Goal: Navigation & Orientation: Find specific page/section

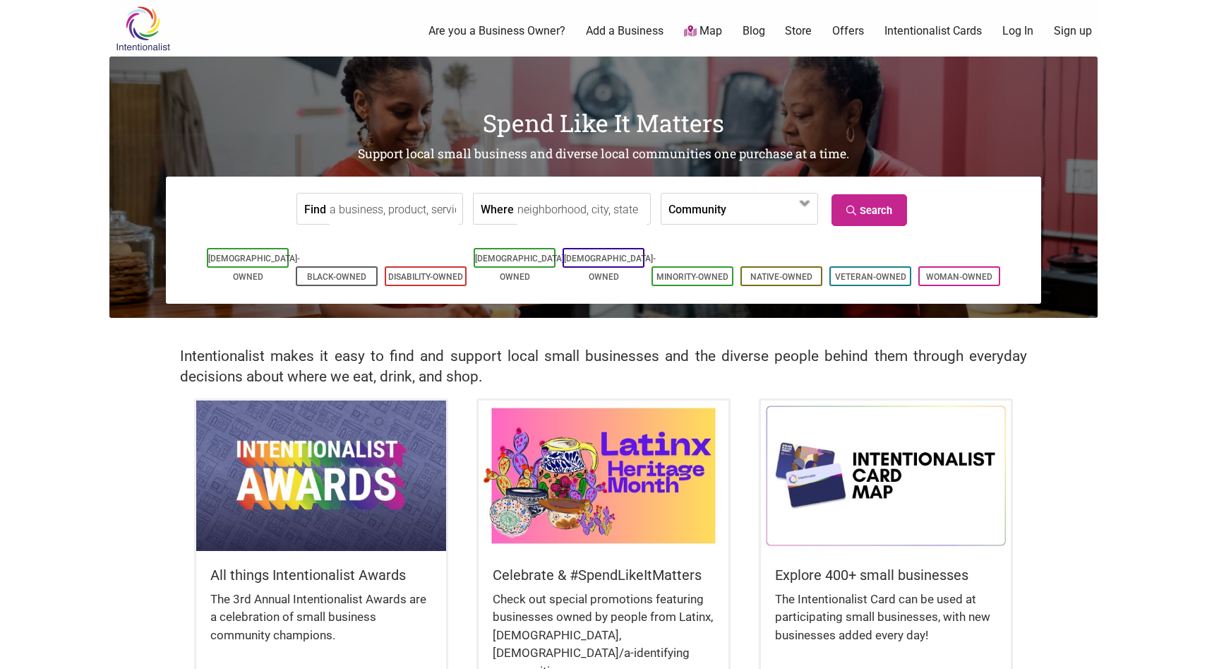
click at [140, 21] on img at bounding box center [142, 29] width 67 height 46
click at [684, 218] on label "Community" at bounding box center [698, 208] width 58 height 30
click at [669, 224] on label "Community" at bounding box center [698, 208] width 58 height 30
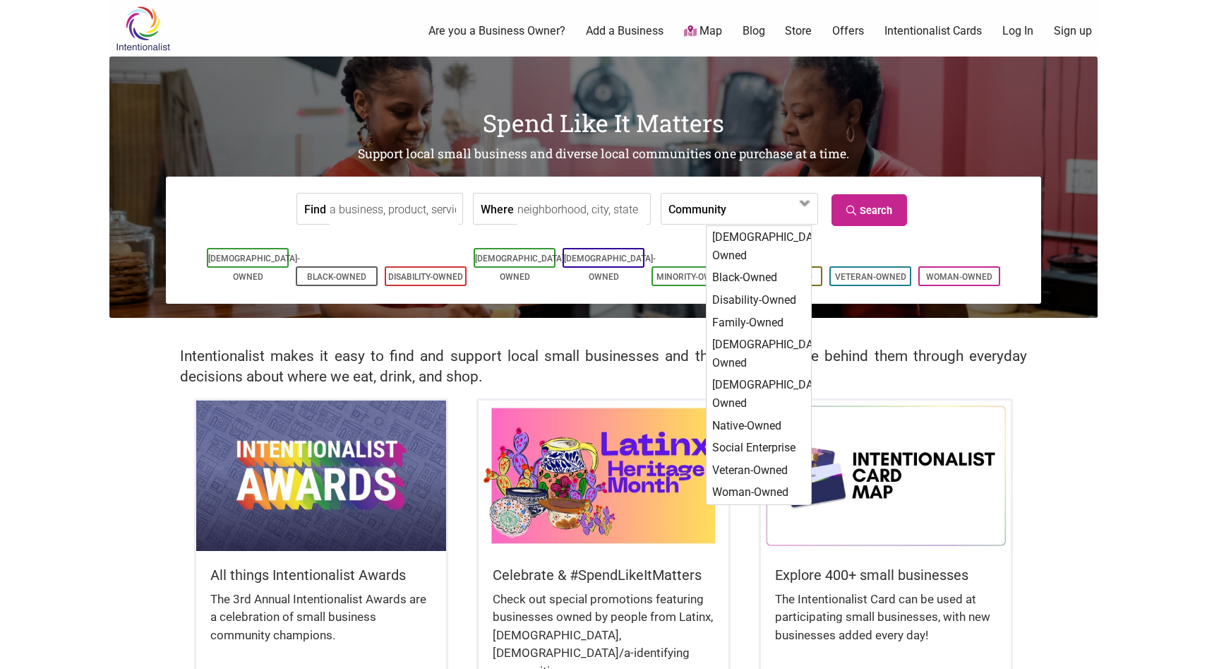
click at [582, 212] on input "Where" at bounding box center [581, 209] width 129 height 32
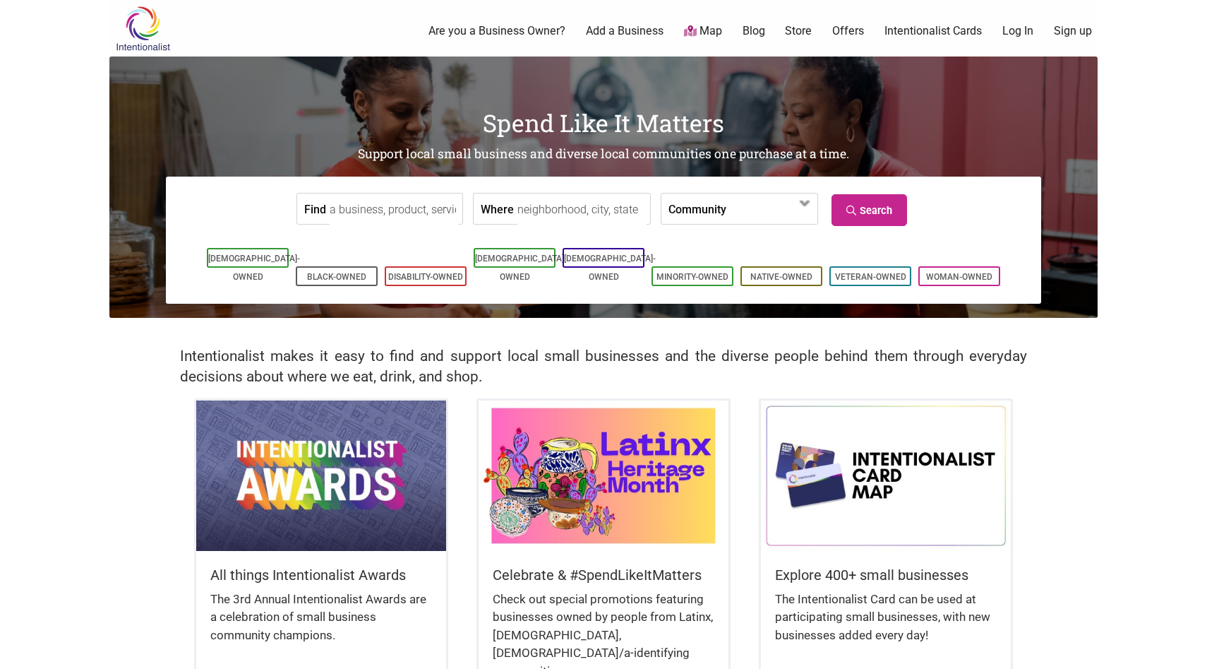
click at [582, 212] on input "Where" at bounding box center [581, 209] width 129 height 32
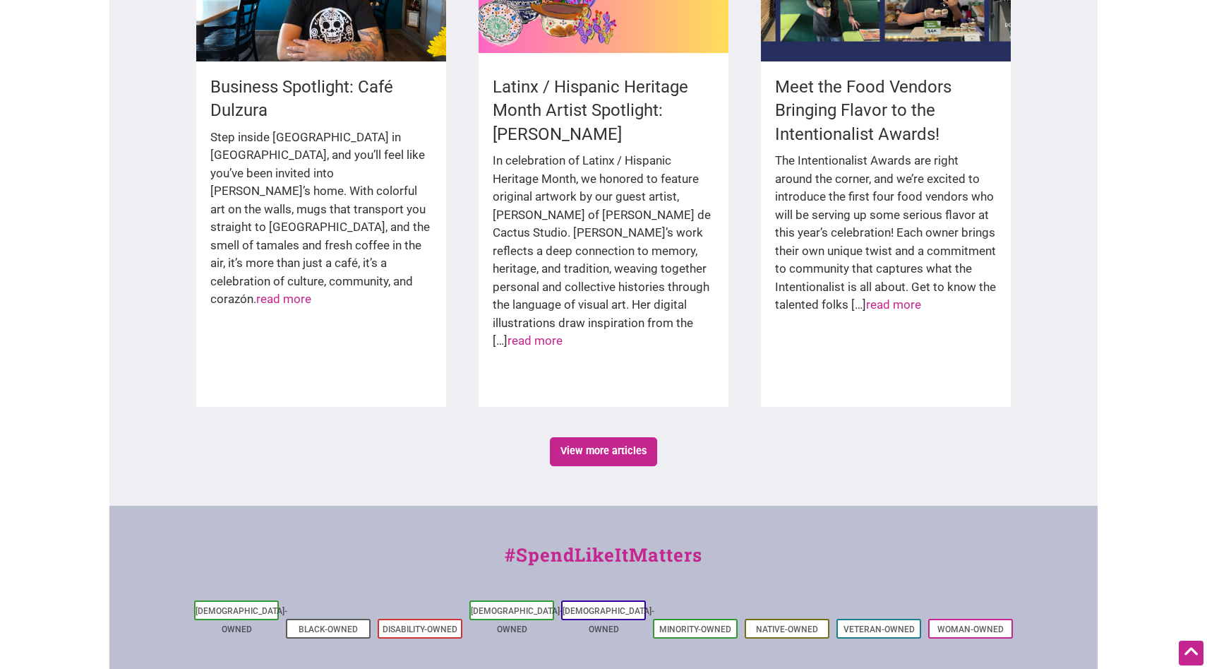
scroll to position [2346, 0]
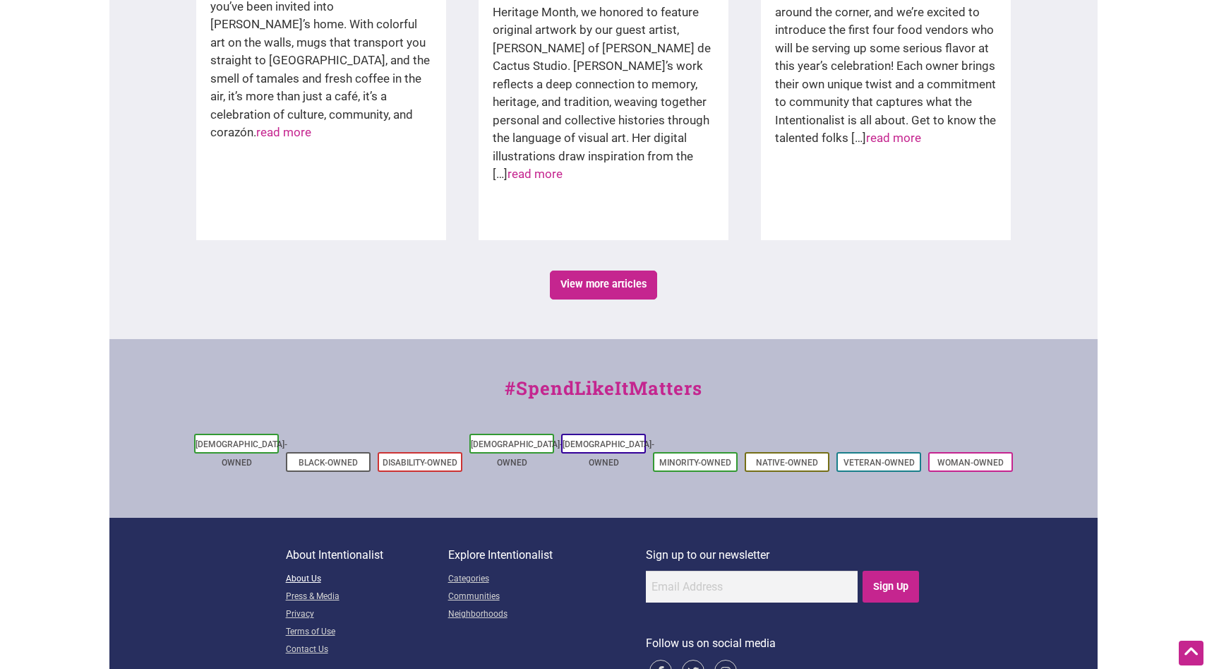
click at [299, 570] on link "About Us" at bounding box center [367, 579] width 162 height 18
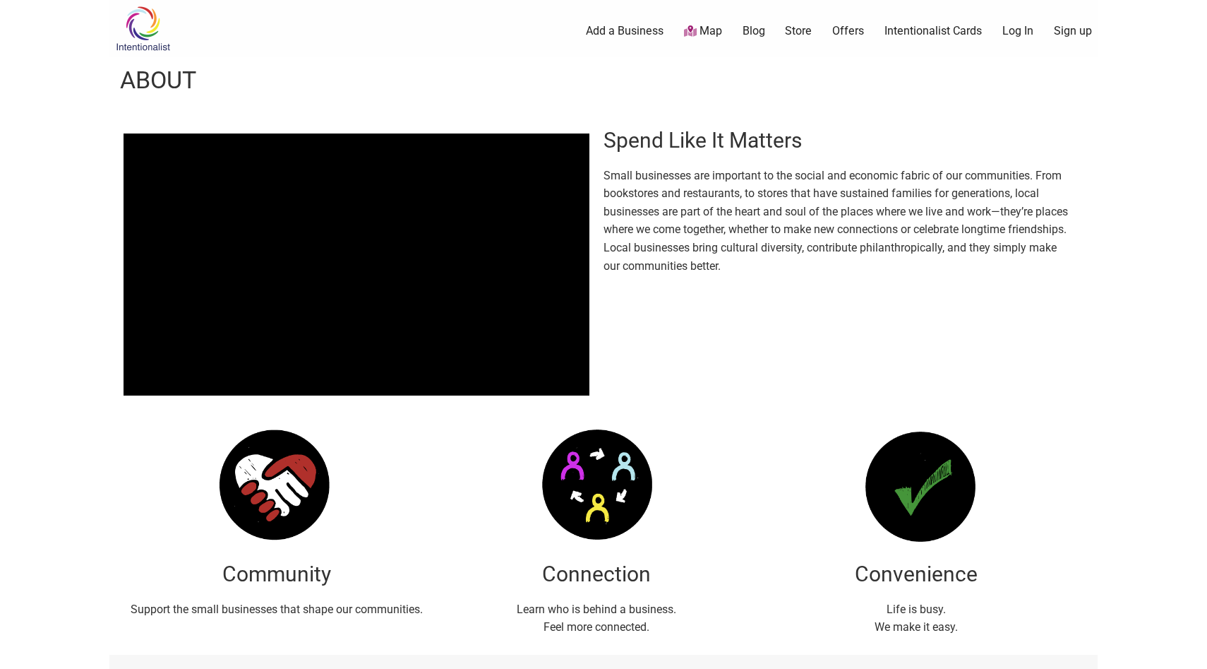
click at [710, 30] on link "Map" at bounding box center [703, 31] width 38 height 16
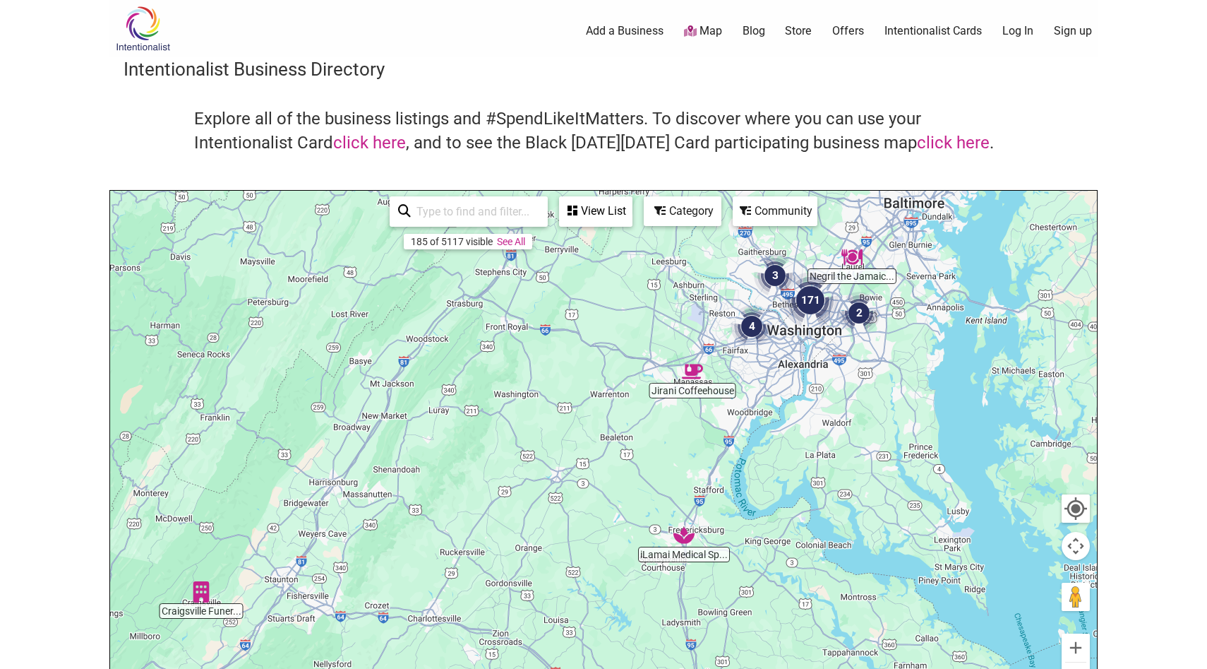
drag, startPoint x: 813, startPoint y: 356, endPoint x: 812, endPoint y: 468, distance: 112.3
click at [812, 471] on div at bounding box center [603, 465] width 987 height 549
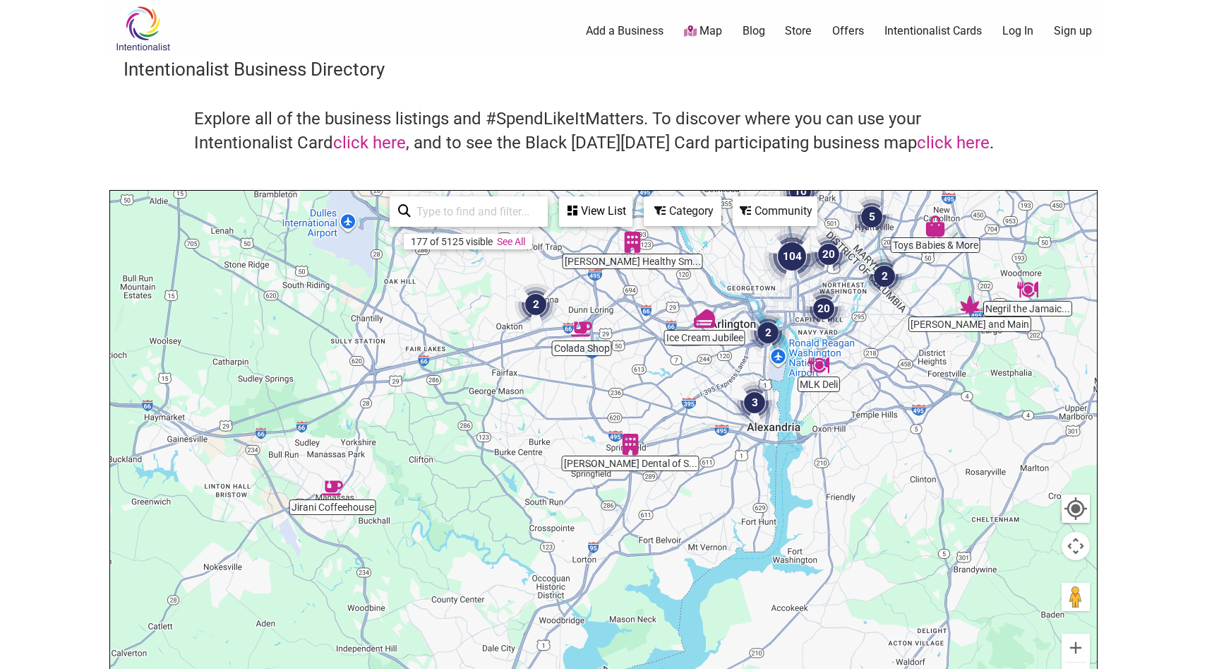
click at [759, 403] on img "3" at bounding box center [754, 402] width 42 height 42
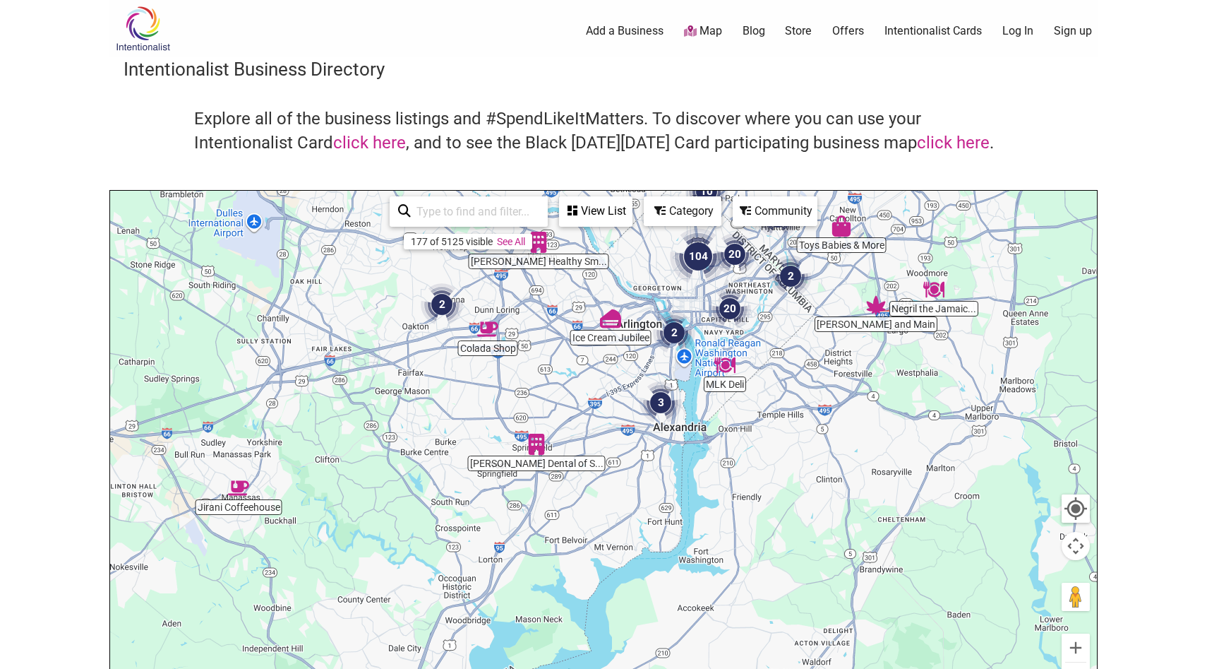
click at [677, 327] on img "2" at bounding box center [674, 332] width 42 height 42
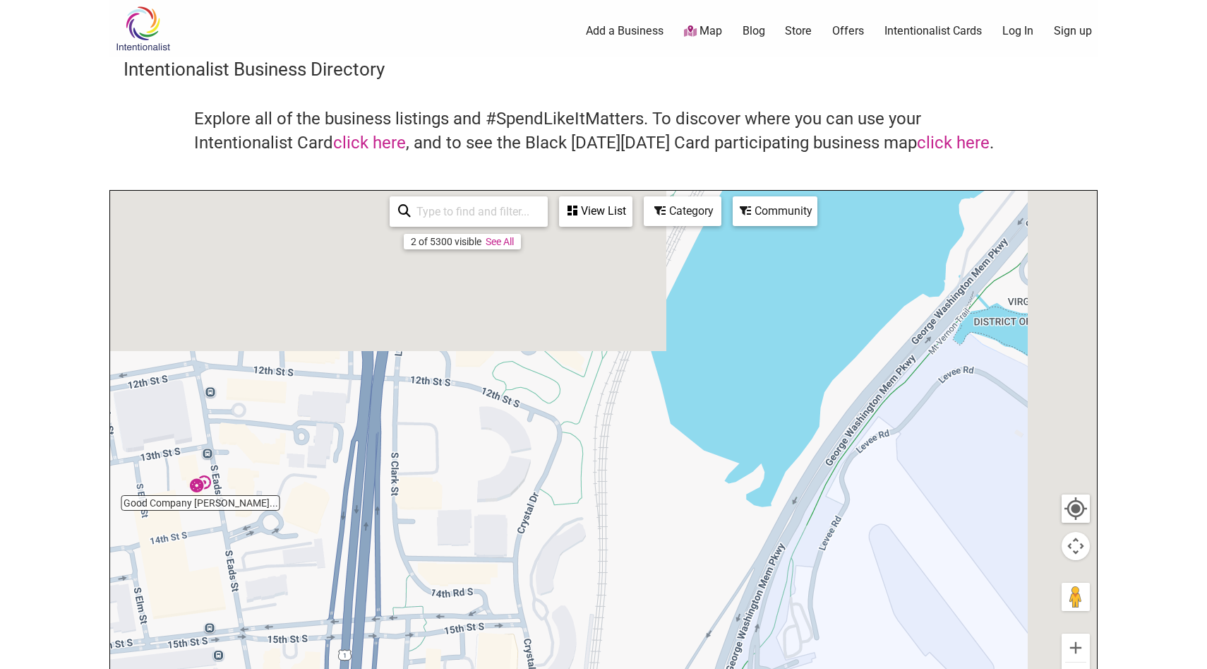
drag, startPoint x: 761, startPoint y: 387, endPoint x: 657, endPoint y: 546, distance: 190.7
click at [660, 553] on div "To navigate, press the arrow keys." at bounding box center [603, 465] width 987 height 549
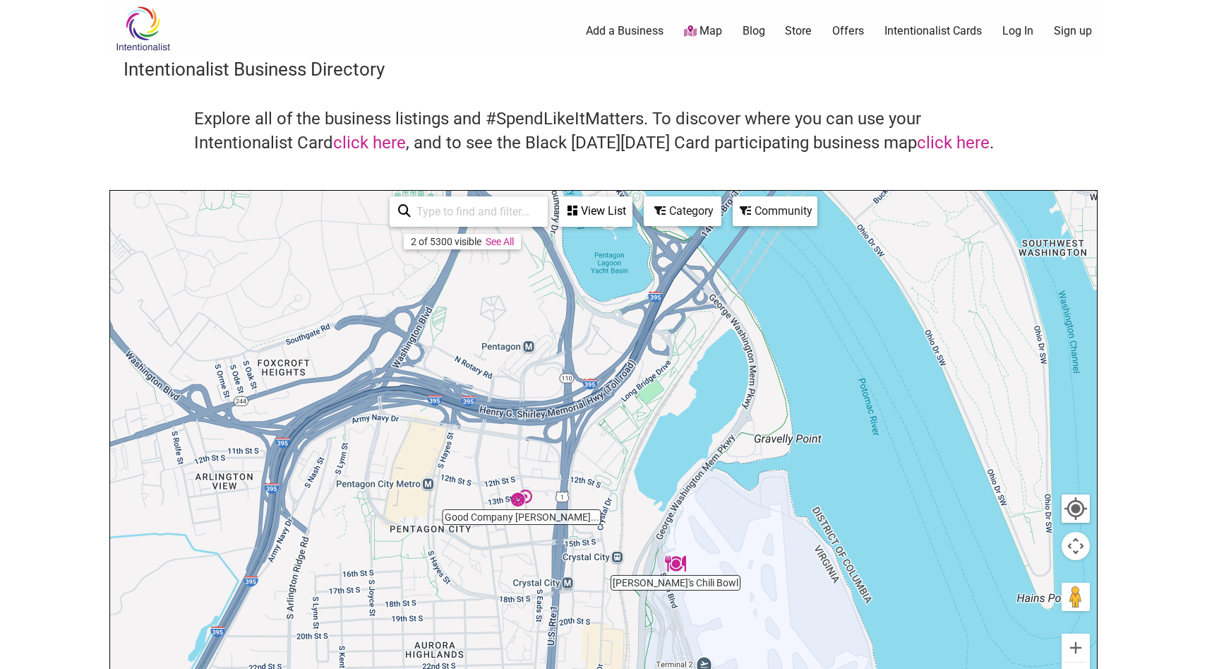
click at [580, 212] on div "View List" at bounding box center [596, 211] width 71 height 27
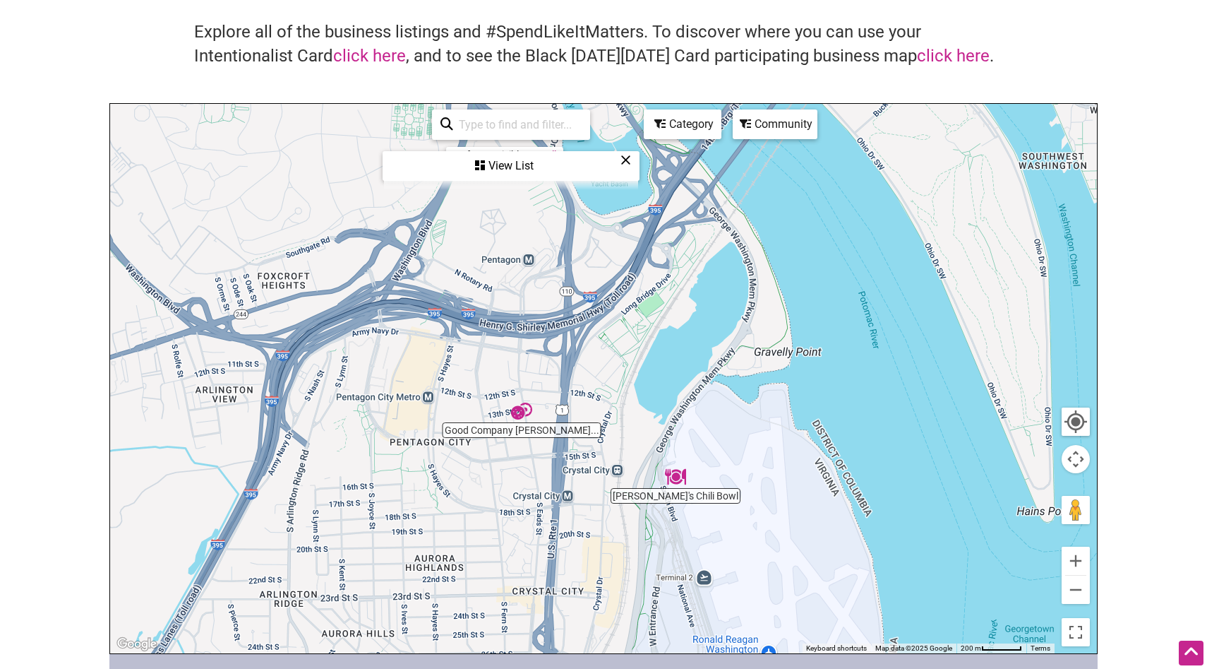
scroll to position [60, 0]
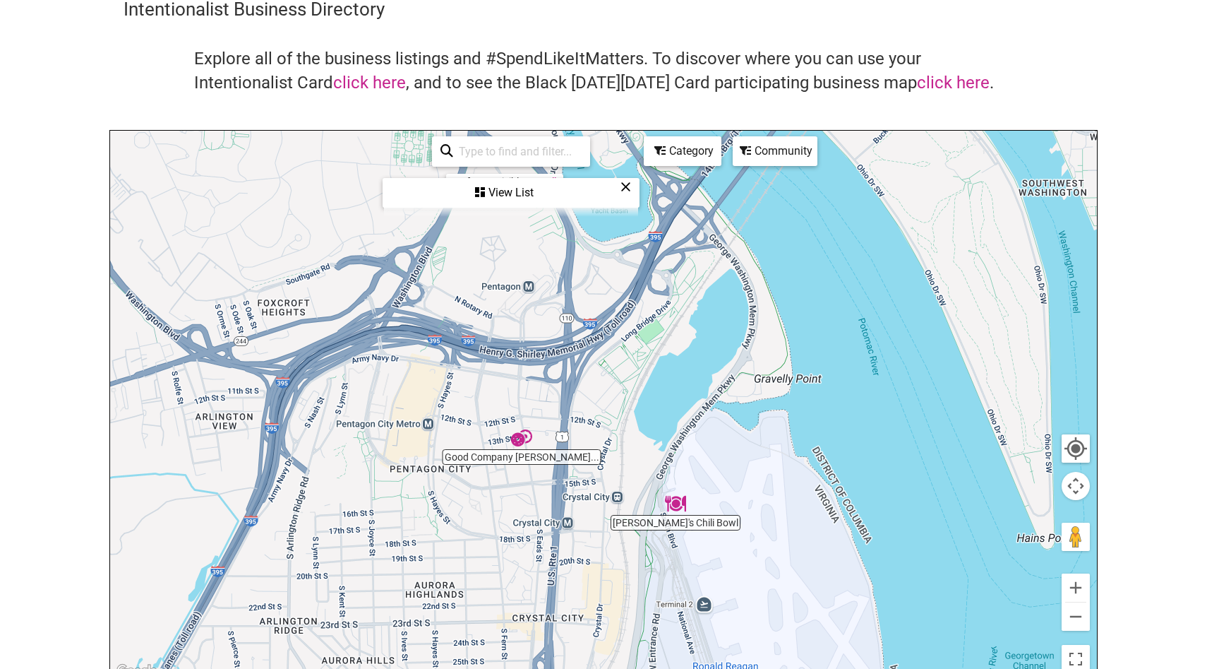
drag, startPoint x: 899, startPoint y: 448, endPoint x: 888, endPoint y: 621, distance: 174.0
click at [888, 620] on div "To navigate, press the arrow keys." at bounding box center [603, 405] width 987 height 549
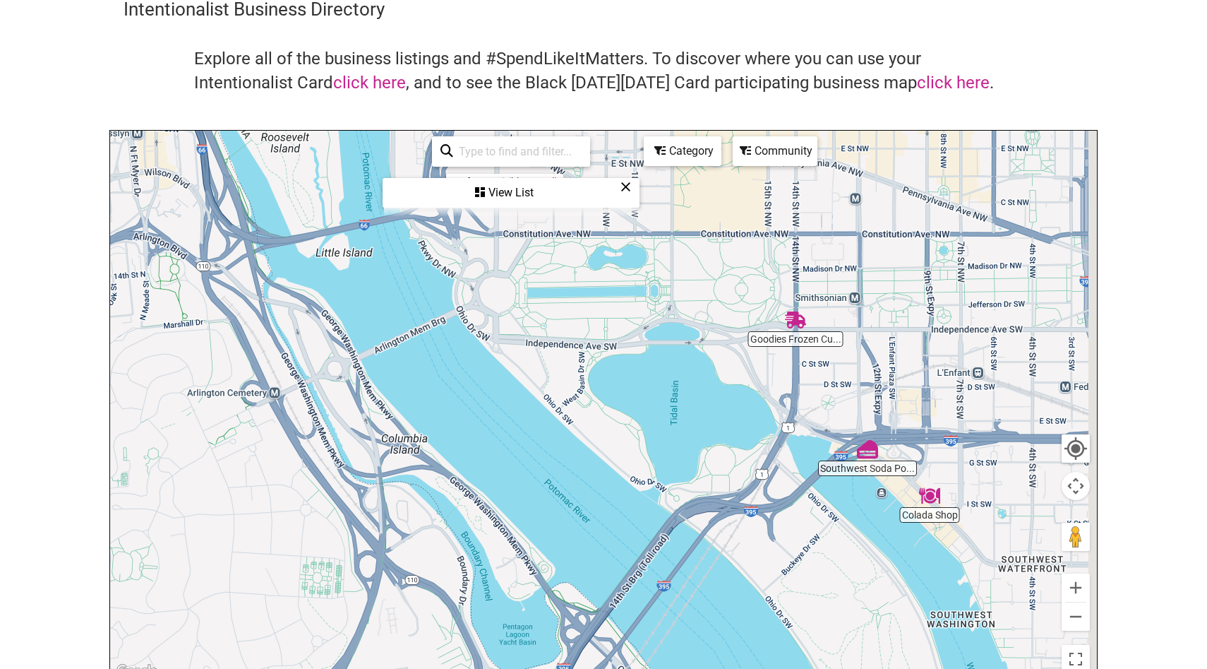
drag, startPoint x: 844, startPoint y: 514, endPoint x: 760, endPoint y: 657, distance: 165.5
click at [760, 657] on div "To navigate, press the arrow keys." at bounding box center [603, 405] width 987 height 549
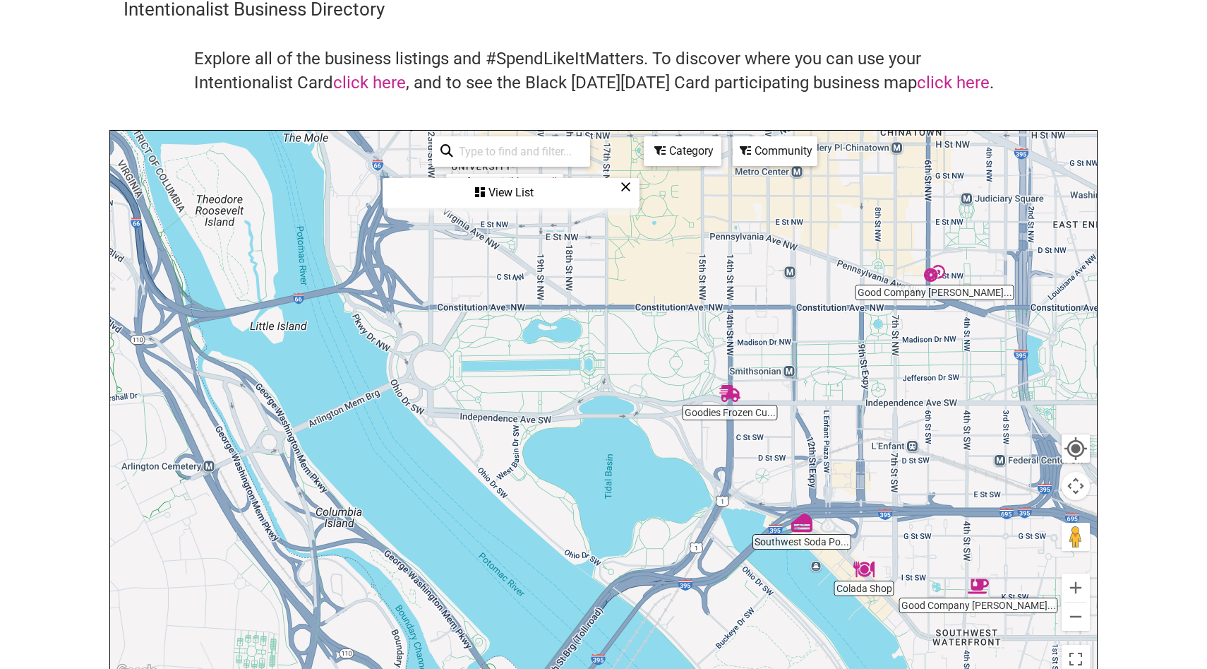
drag, startPoint x: 744, startPoint y: 590, endPoint x: 697, endPoint y: 601, distance: 47.9
click at [697, 601] on div "To navigate, press the arrow keys." at bounding box center [603, 405] width 987 height 549
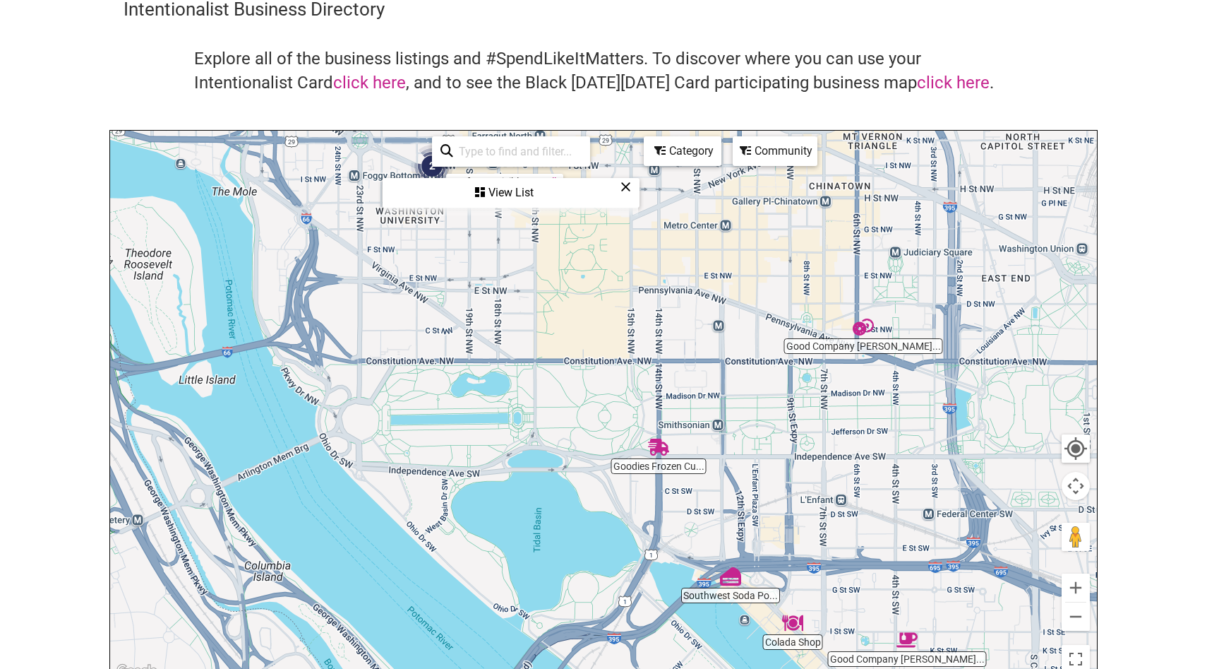
drag, startPoint x: 755, startPoint y: 610, endPoint x: 689, endPoint y: 668, distance: 88.1
click at [689, 668] on div "To navigate, press the arrow keys." at bounding box center [603, 405] width 987 height 549
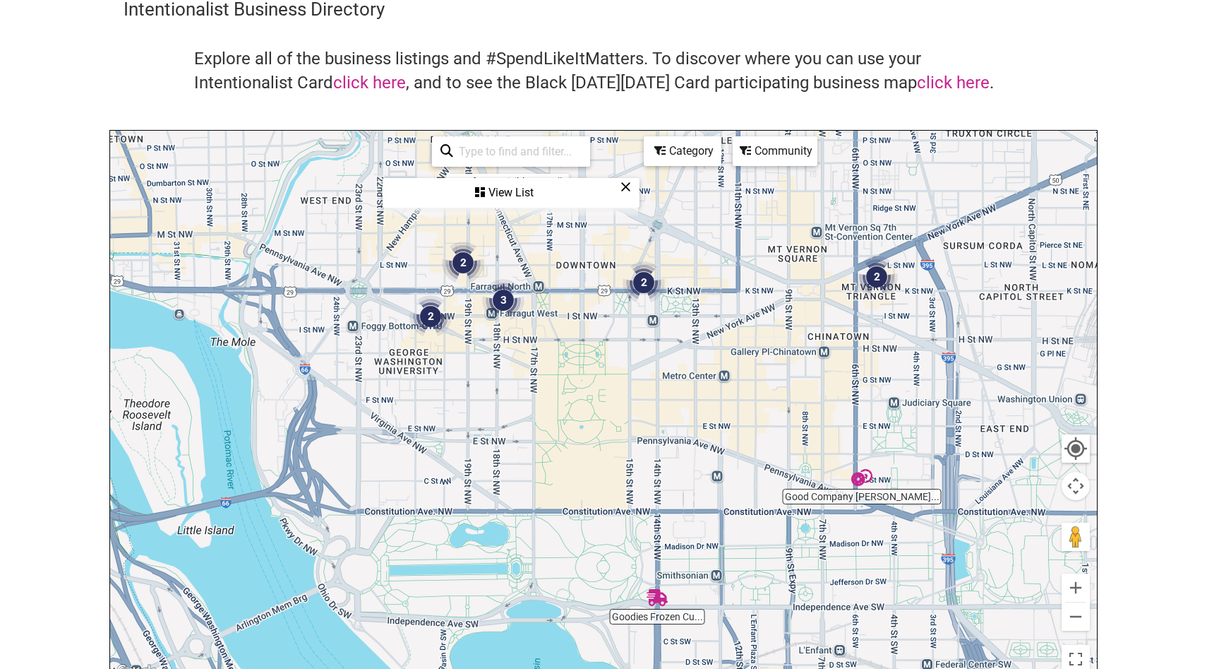
drag, startPoint x: 762, startPoint y: 525, endPoint x: 762, endPoint y: 668, distance: 142.6
click at [762, 668] on div "To navigate, press the arrow keys." at bounding box center [603, 405] width 987 height 549
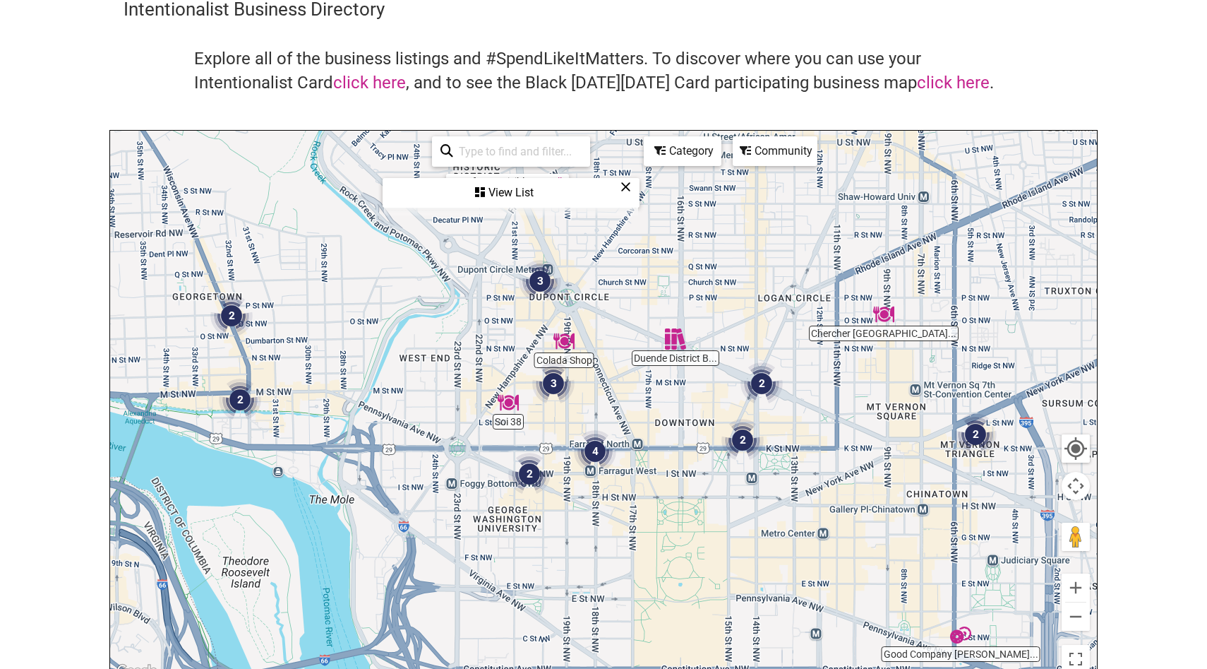
drag, startPoint x: 709, startPoint y: 454, endPoint x: 806, endPoint y: 623, distance: 195.1
click at [808, 624] on div "To navigate, press the arrow keys." at bounding box center [603, 405] width 987 height 549
